Goal: Task Accomplishment & Management: Use online tool/utility

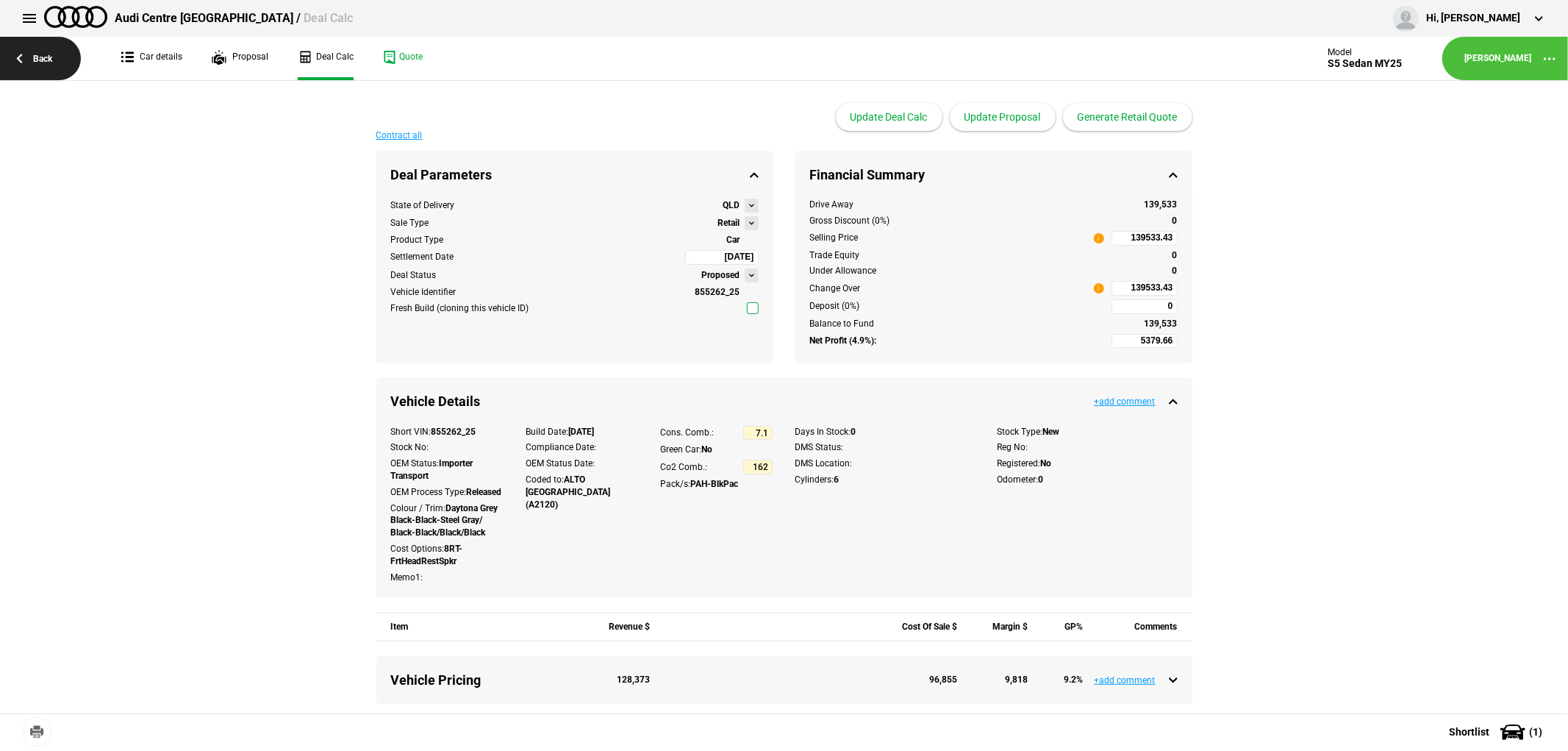
click at [35, 49] on link "Back" at bounding box center [40, 58] width 81 height 43
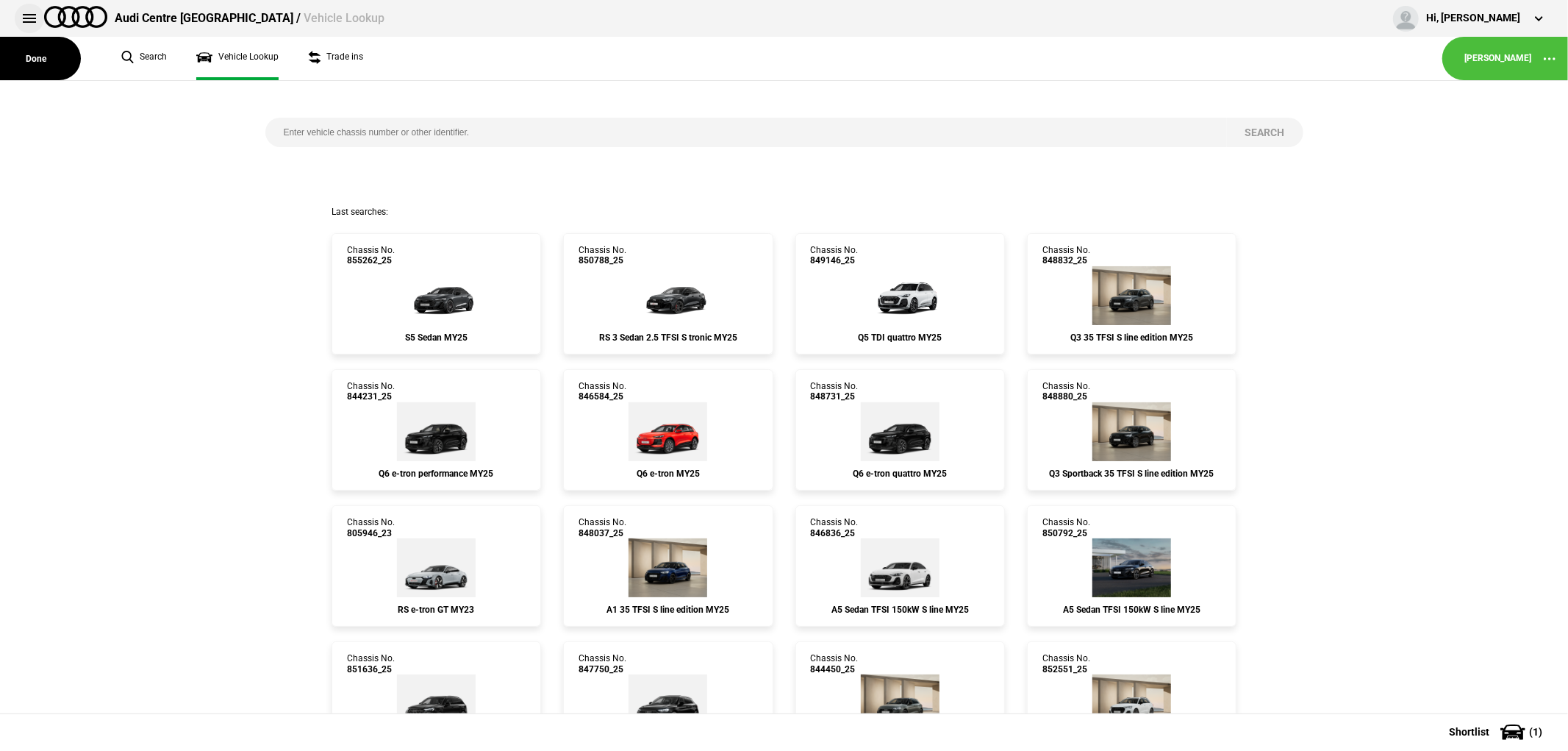
click at [32, 18] on button at bounding box center [29, 18] width 29 height 29
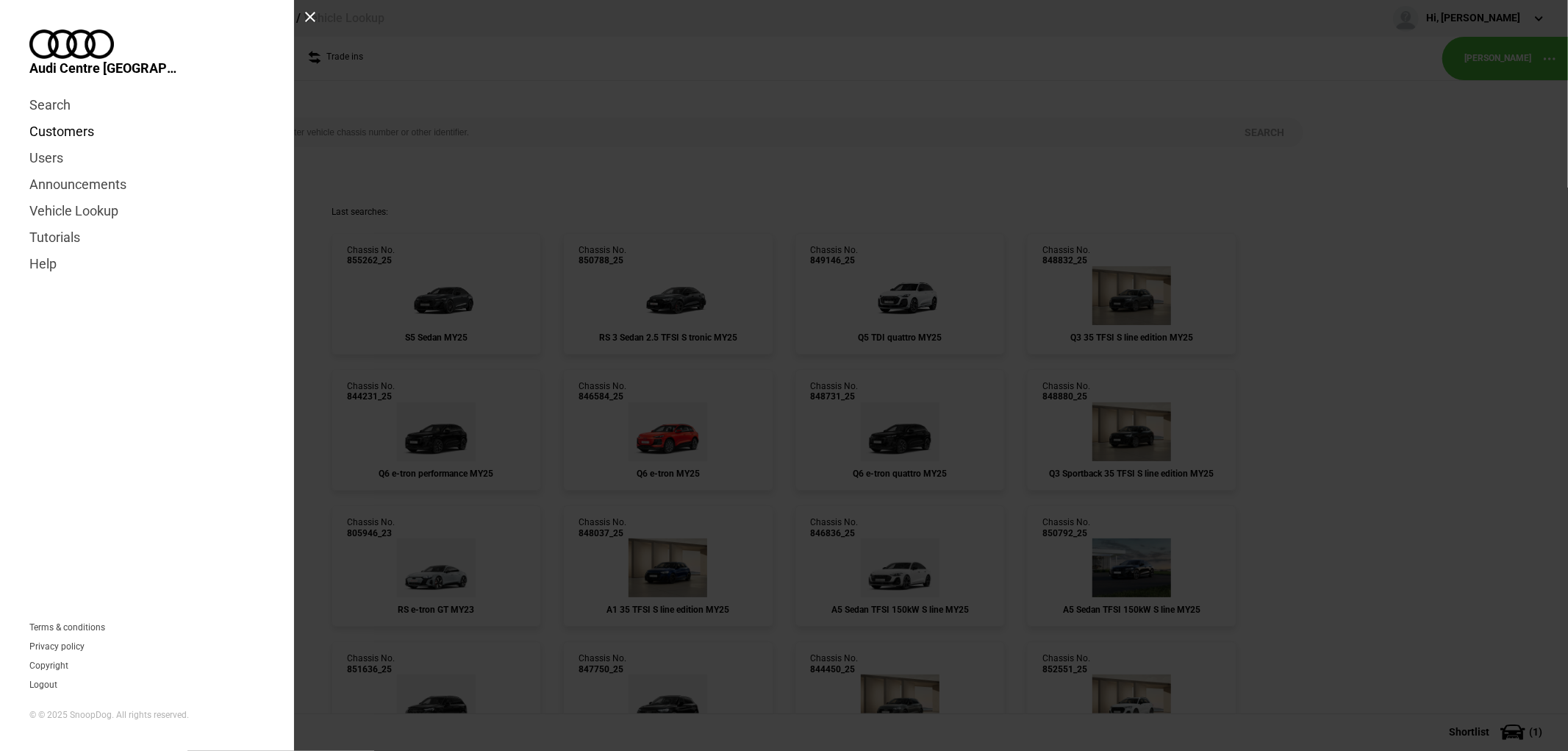
click at [72, 121] on link "Customers" at bounding box center [146, 132] width 235 height 27
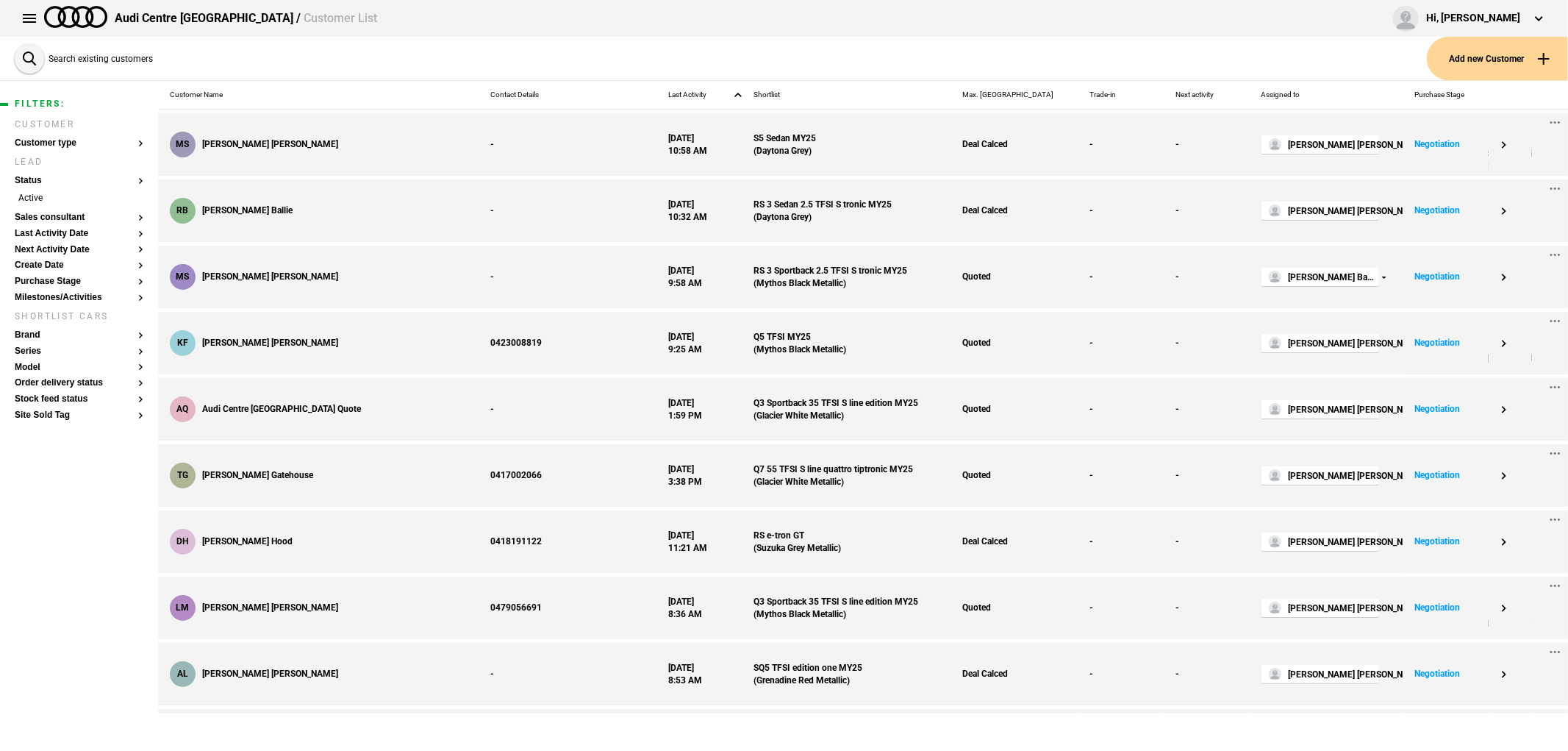
click at [1470, 57] on button "Add new Customer" at bounding box center [1497, 58] width 141 height 43
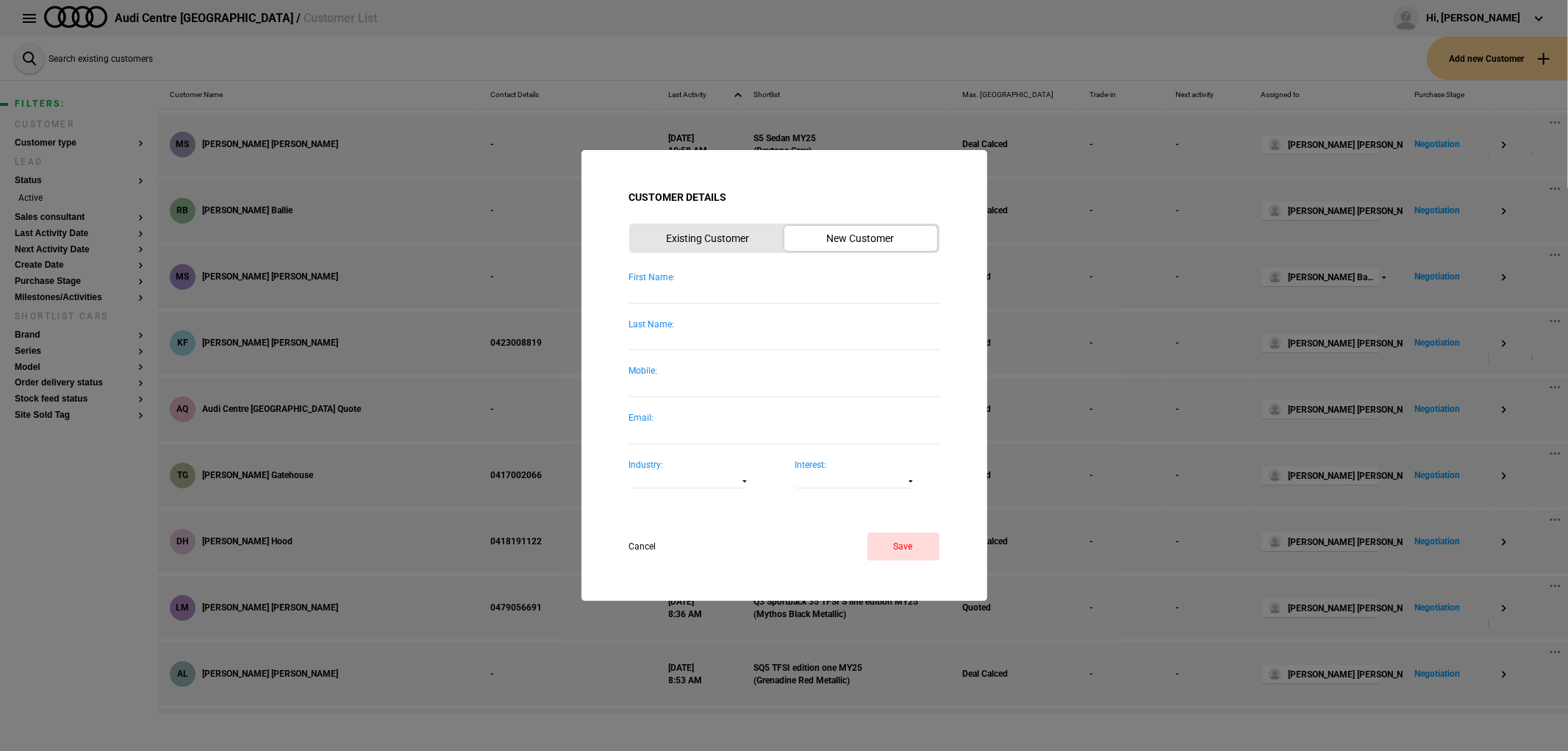
click at [761, 280] on div "First Name:" at bounding box center [784, 277] width 311 height 13
click at [761, 283] on input "First Name:" at bounding box center [784, 292] width 311 height 20
type input "LOUISE"
type input "FITZGERALD"
click at [901, 550] on button "Save" at bounding box center [904, 546] width 72 height 28
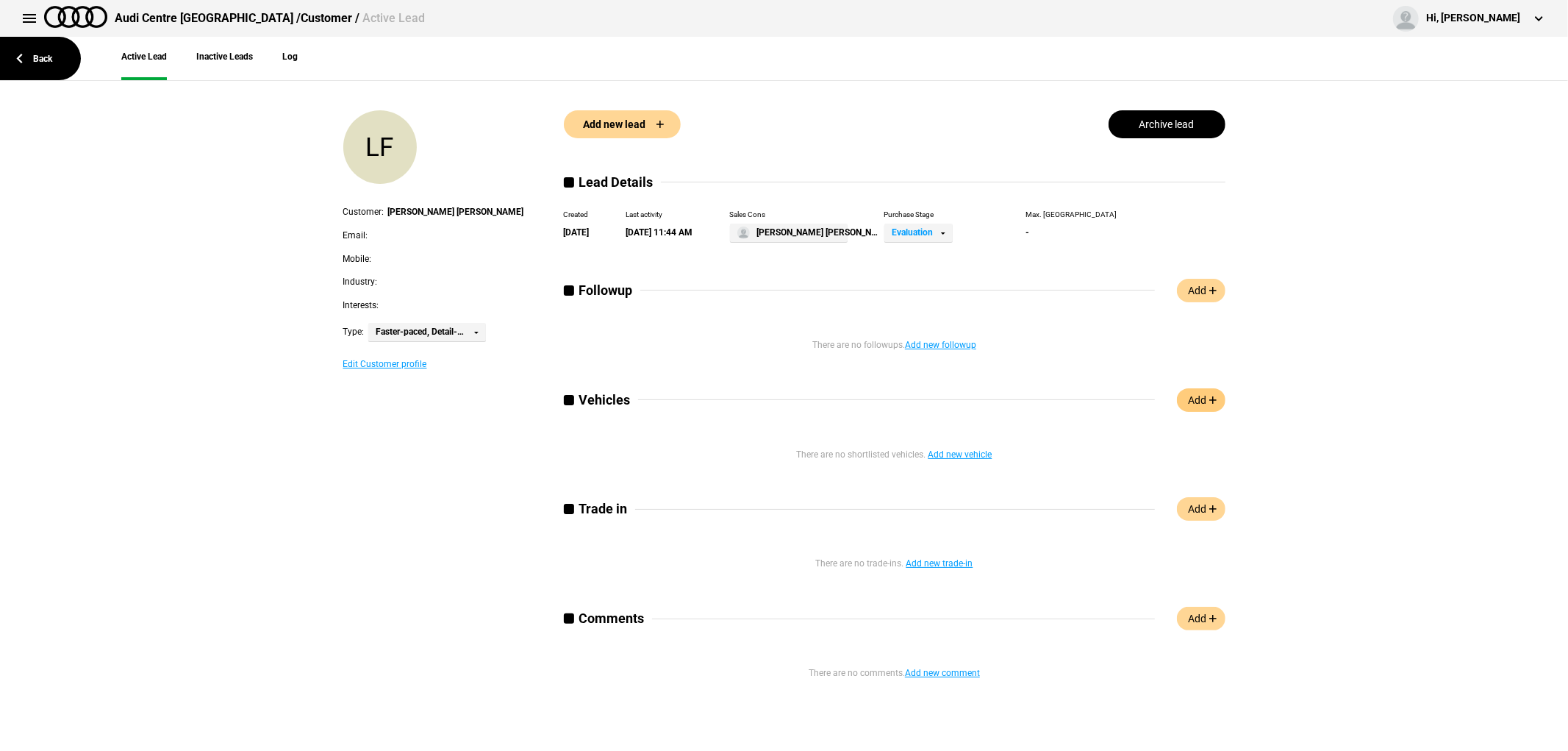
click at [1191, 404] on link "Add" at bounding box center [1201, 399] width 48 height 23
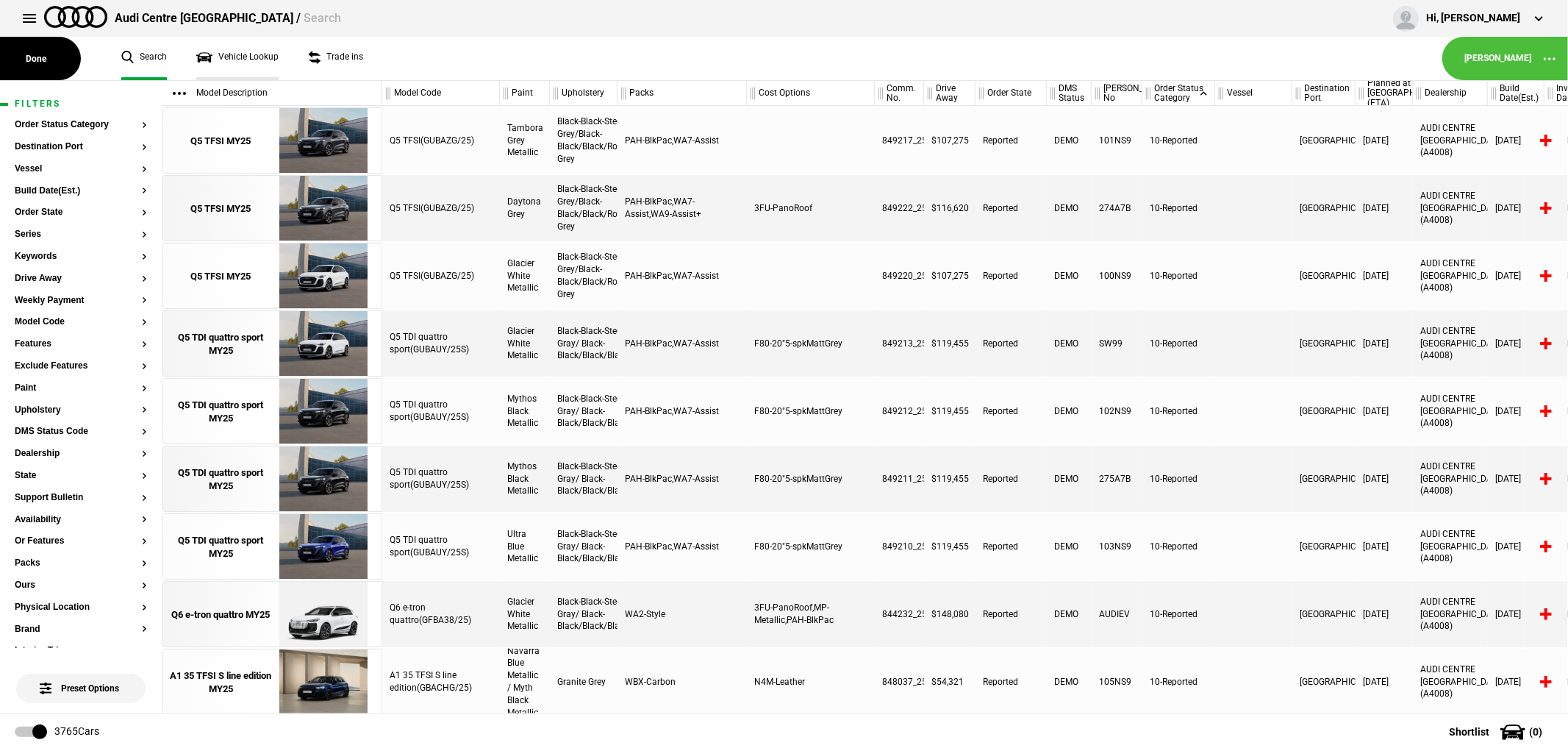
click at [243, 54] on link "Vehicle Lookup" at bounding box center [237, 58] width 83 height 43
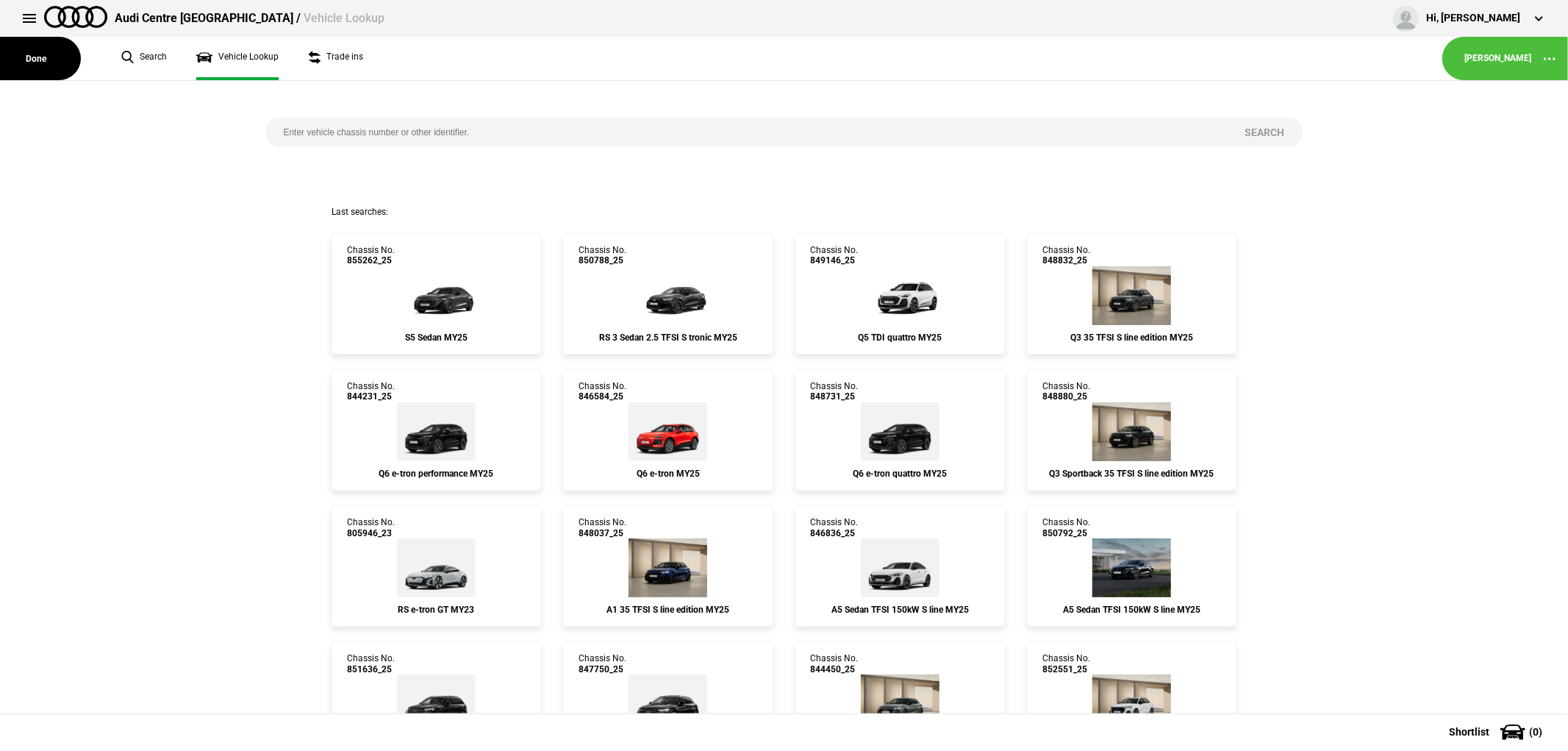
click at [482, 135] on input "search" at bounding box center [747, 132] width 962 height 29
type input "850806"
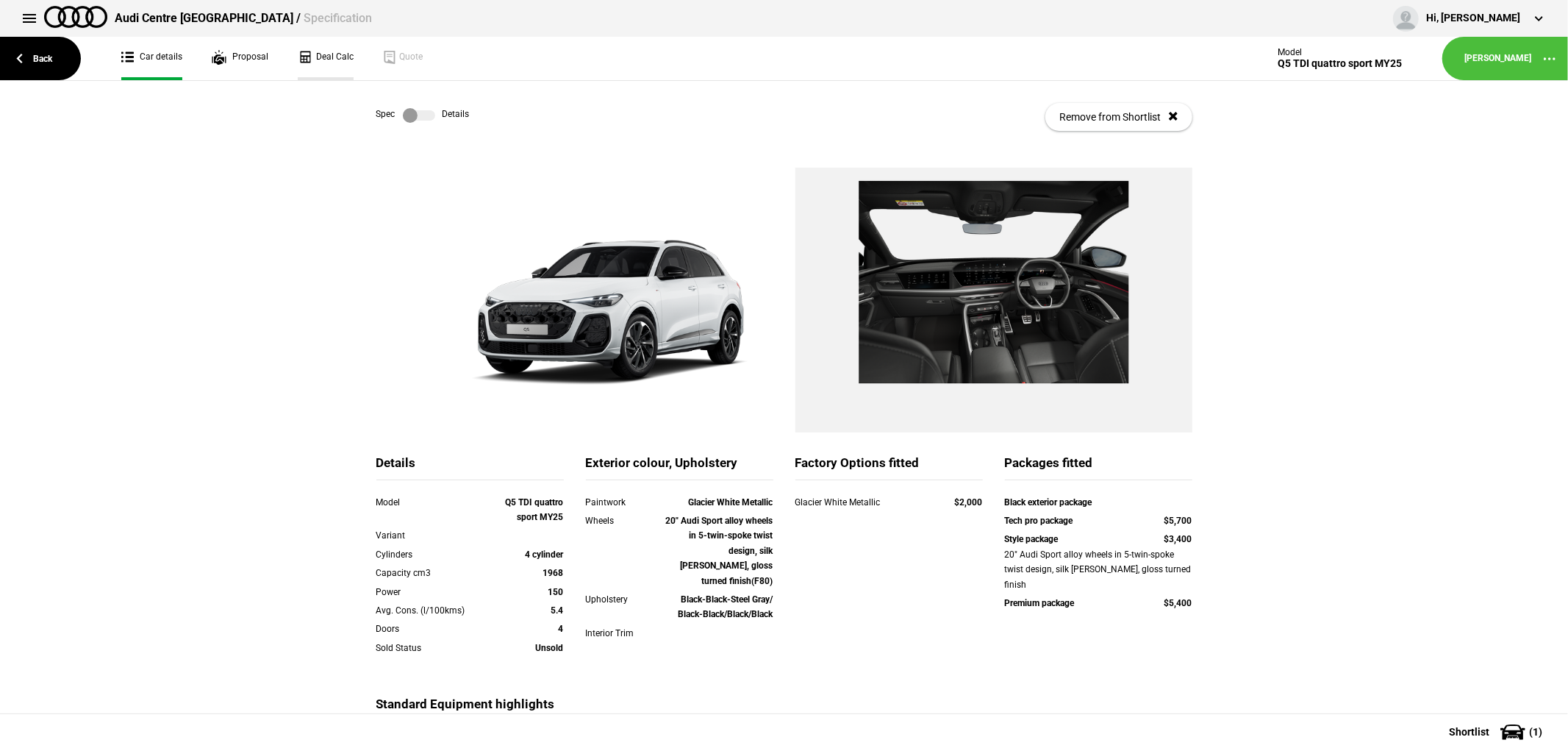
click at [319, 47] on link "Deal Calc" at bounding box center [325, 58] width 56 height 43
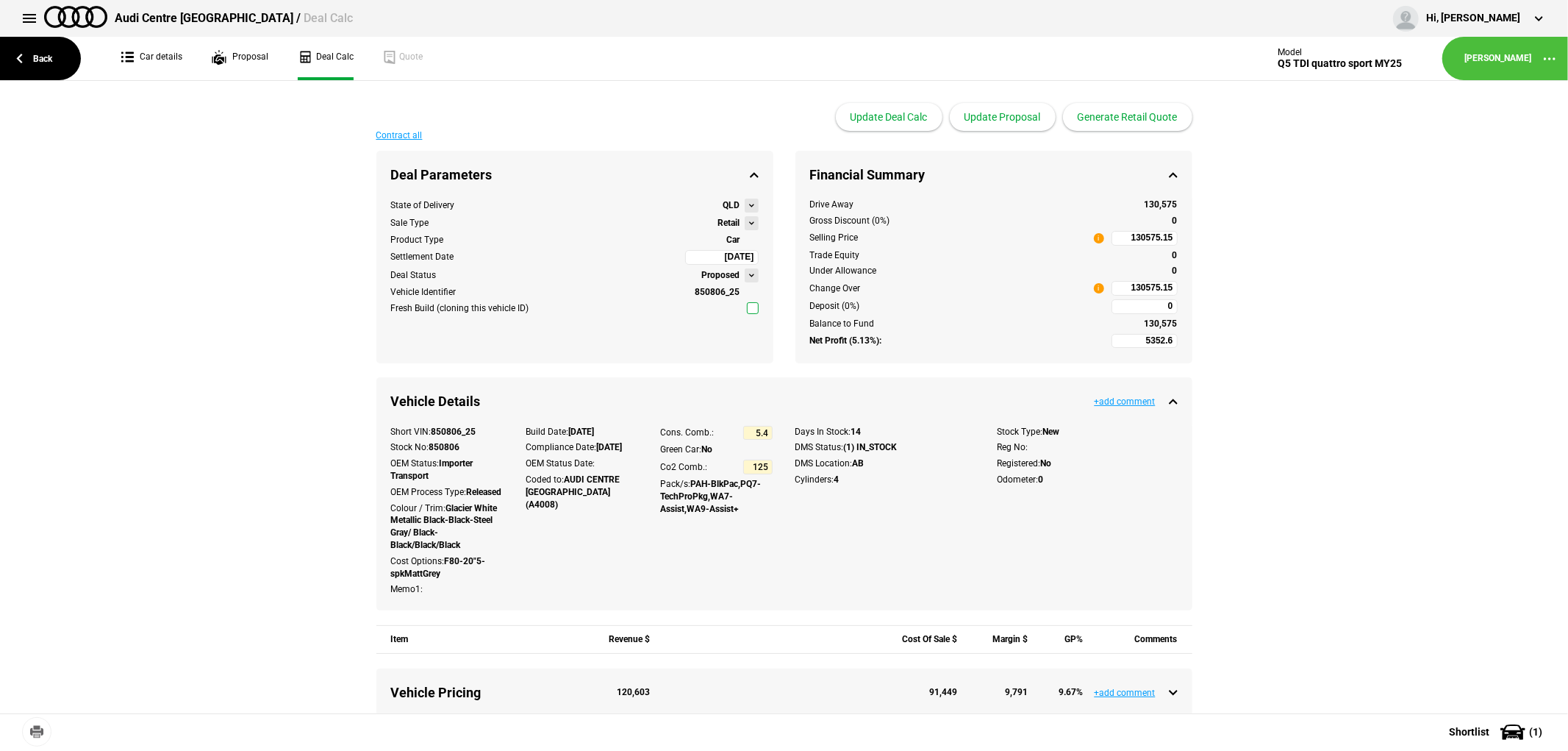
click at [1121, 239] on input "130575.15" at bounding box center [1144, 237] width 66 height 15
type input "116611"
type input "-4412.54"
type input "116611"
